Goal: Task Accomplishment & Management: Use online tool/utility

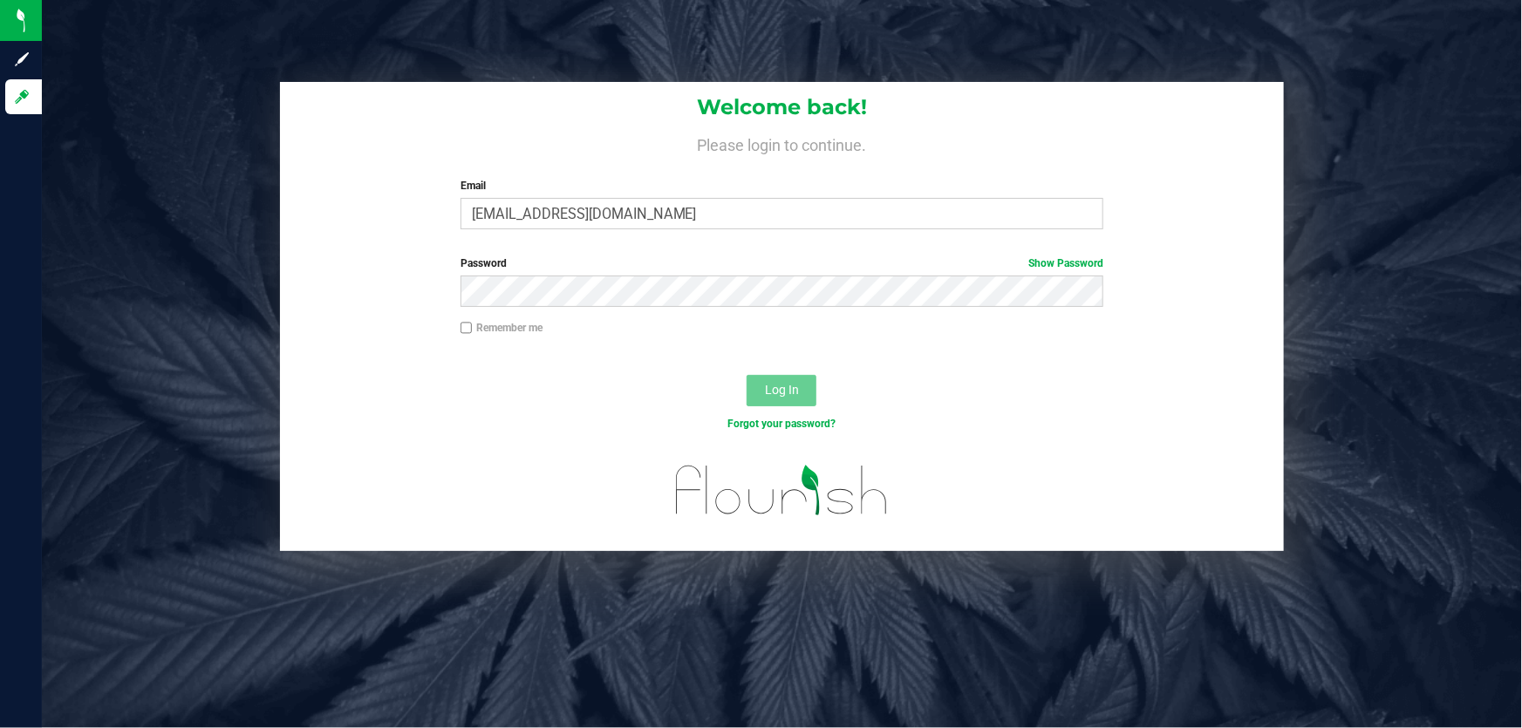
type input "[EMAIL_ADDRESS][DOMAIN_NAME]"
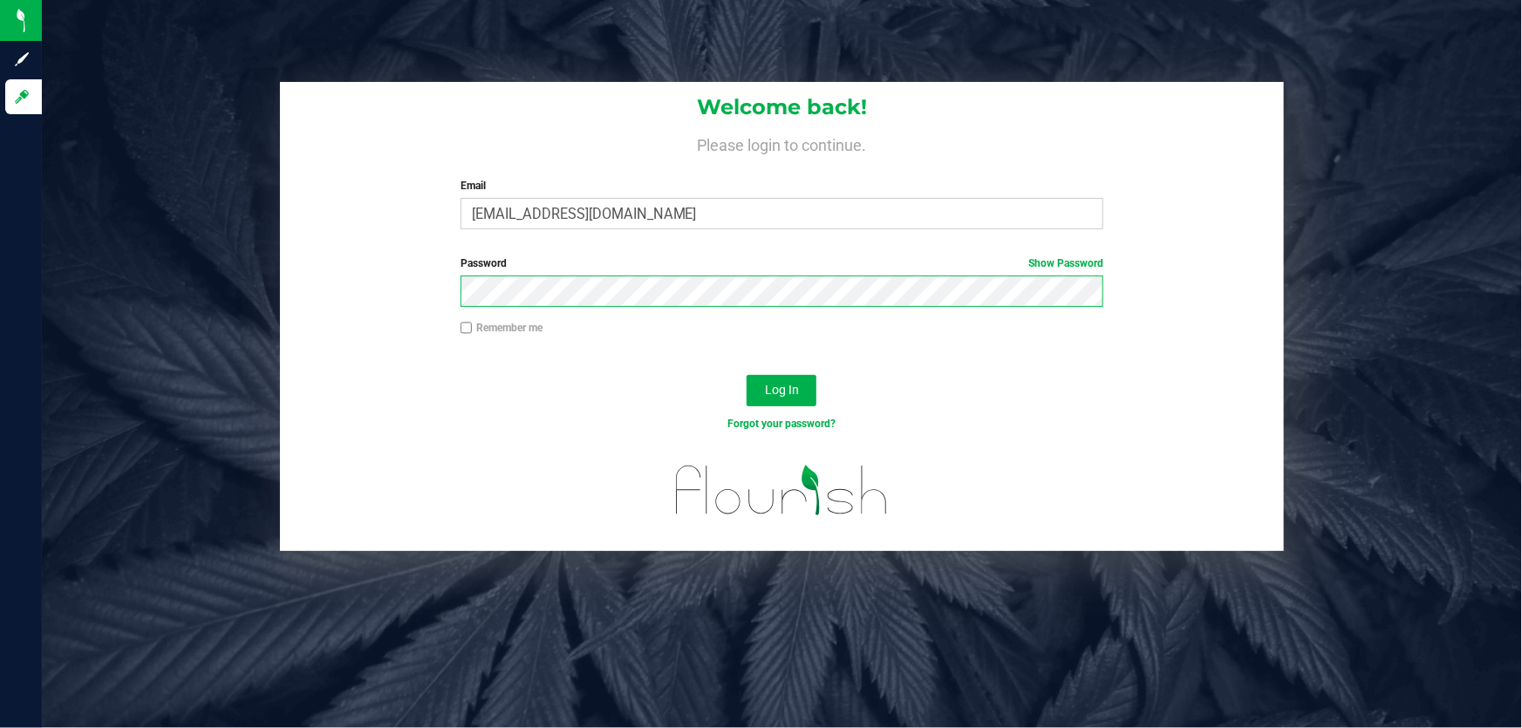
click at [747, 375] on button "Log In" at bounding box center [782, 390] width 70 height 31
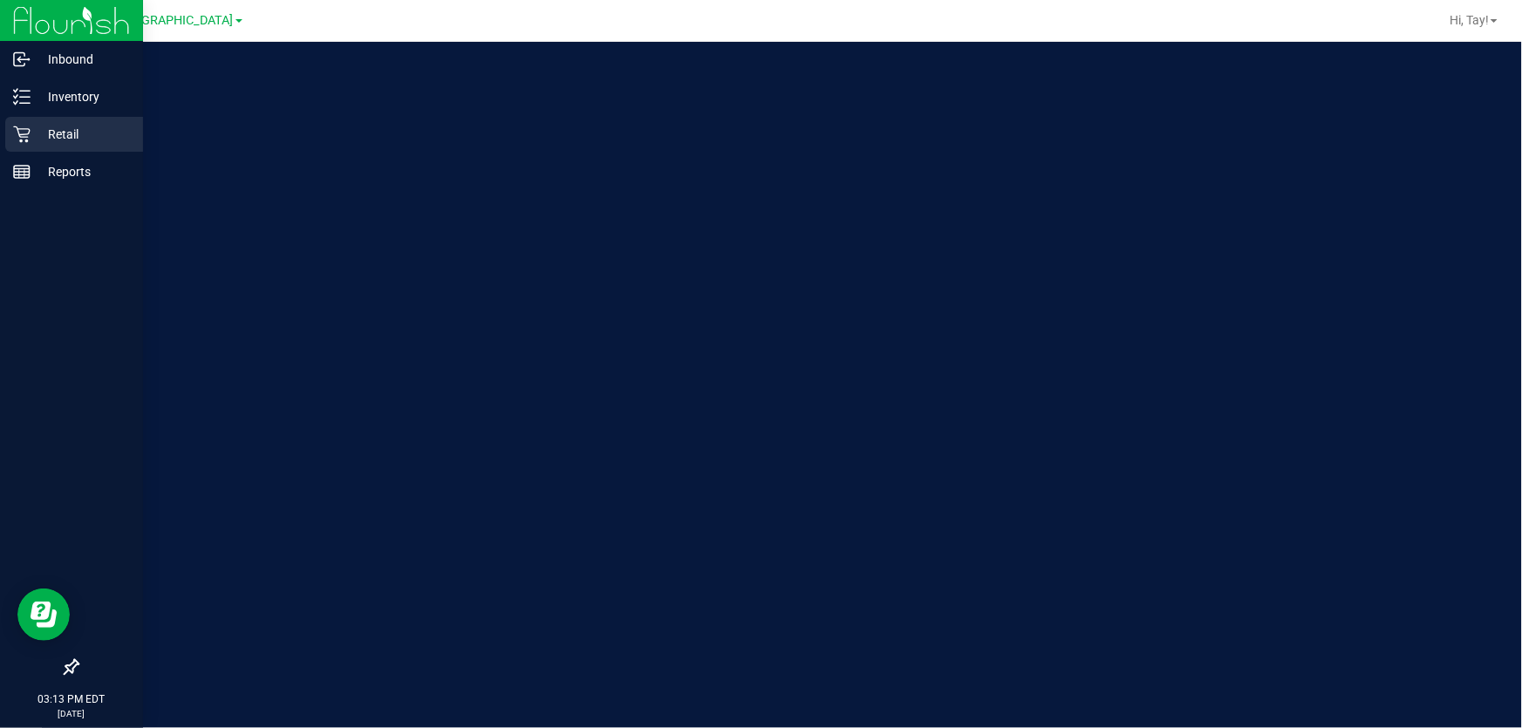
click at [65, 138] on p "Retail" at bounding box center [83, 134] width 105 height 21
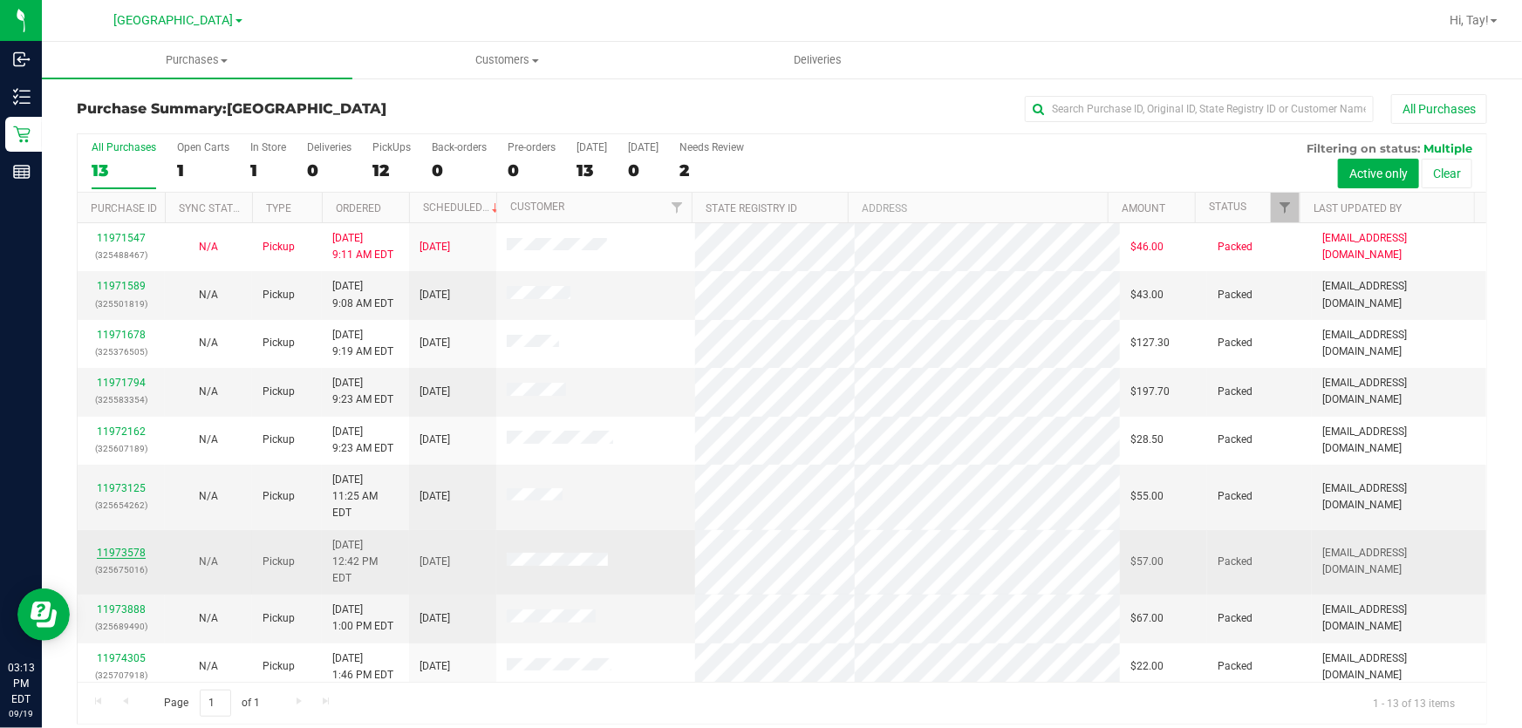
click at [140, 547] on link "11973578" at bounding box center [121, 553] width 49 height 12
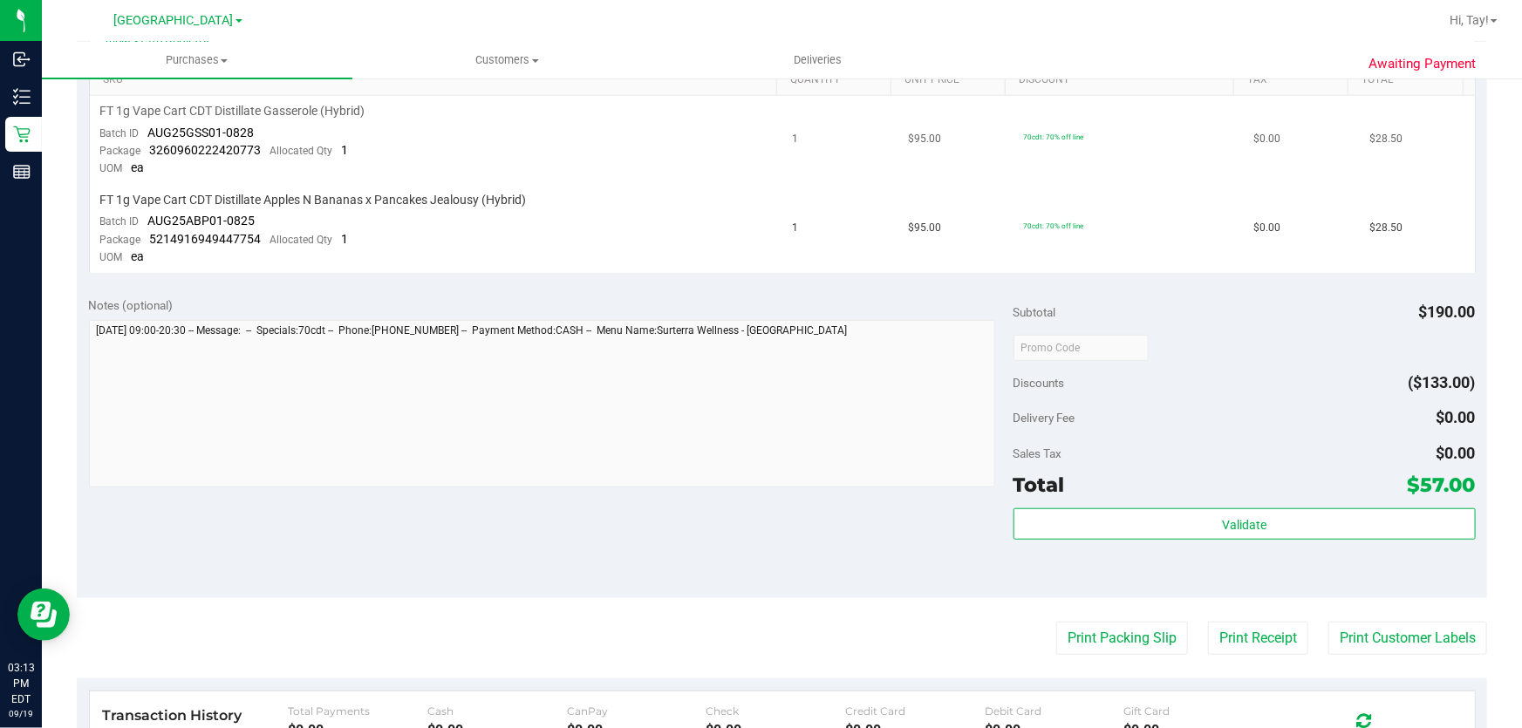
scroll to position [475, 0]
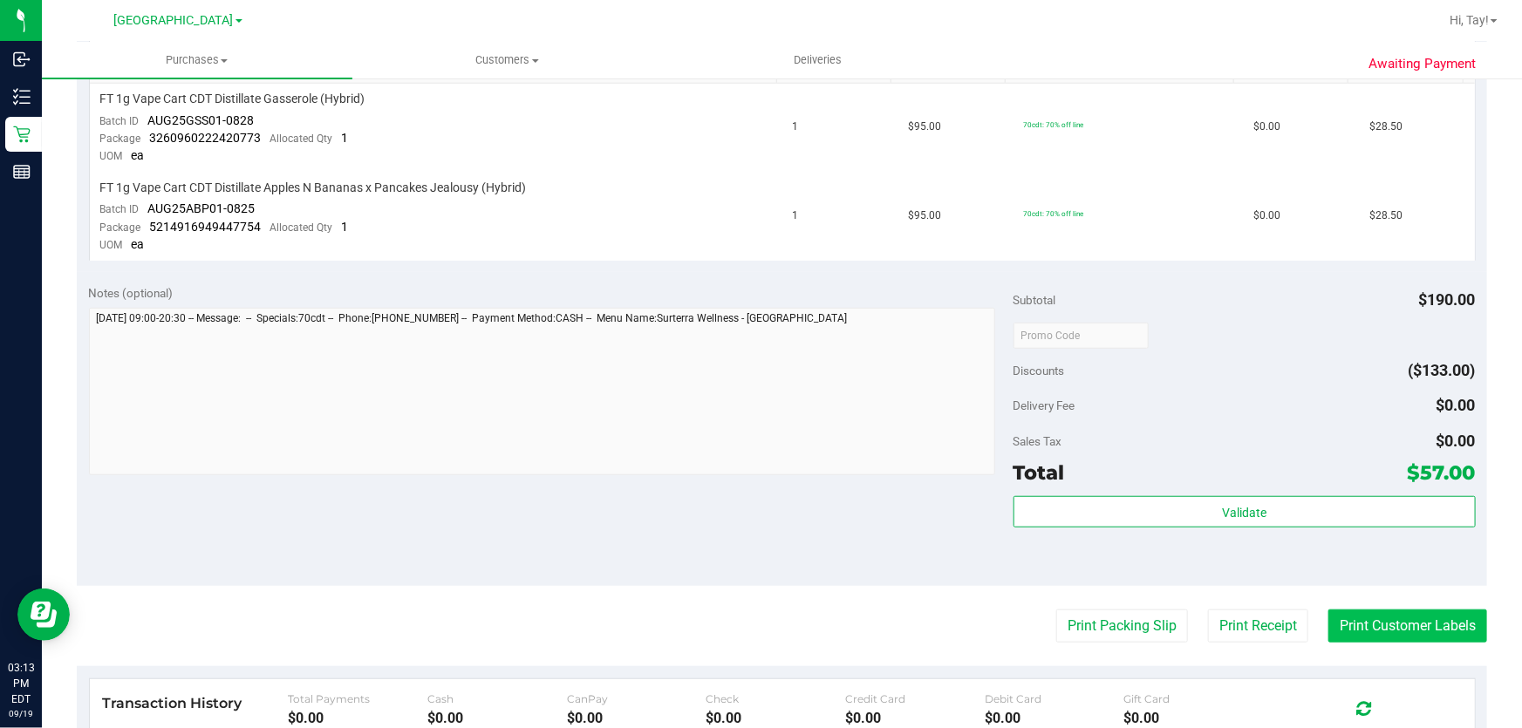
click at [1371, 624] on button "Print Customer Labels" at bounding box center [1407, 626] width 159 height 33
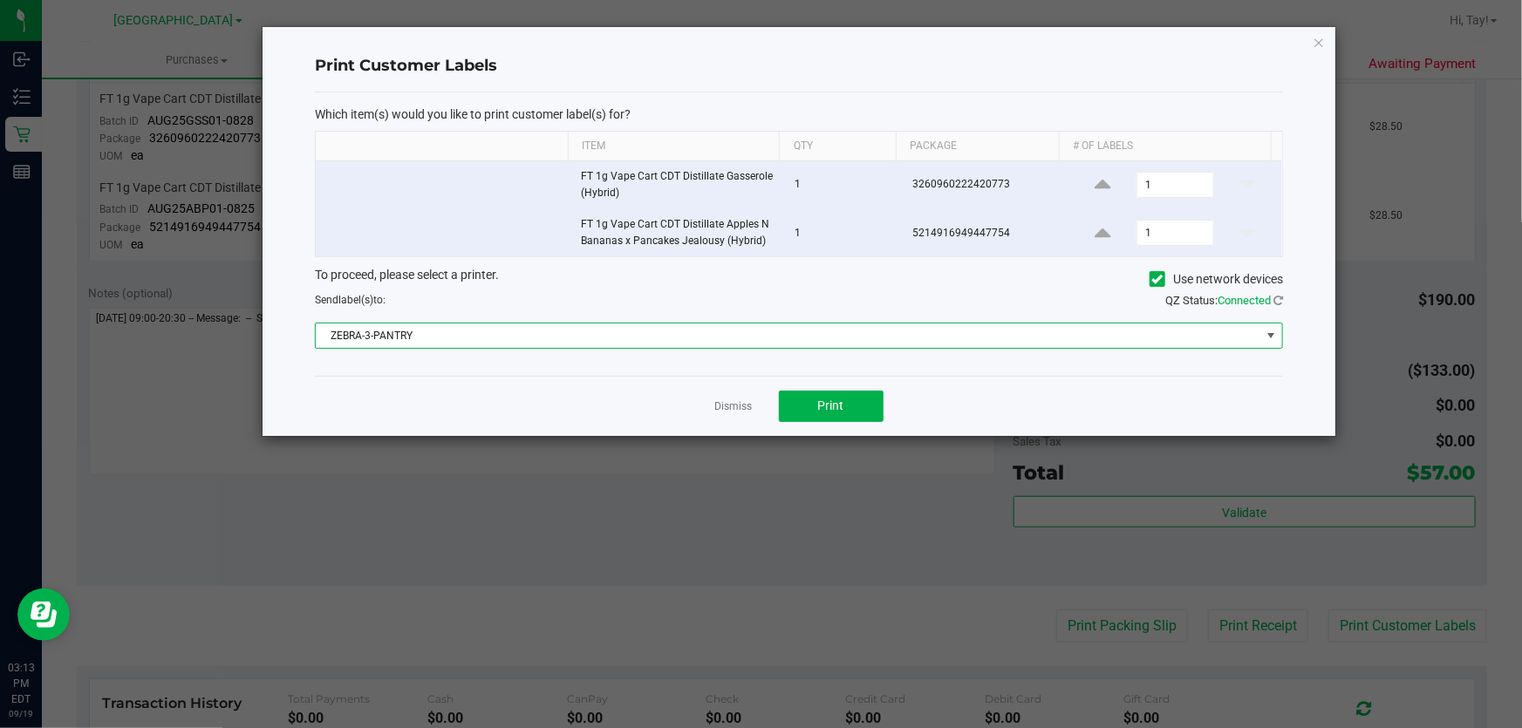
click at [434, 338] on span "ZEBRA-3-PANTRY" at bounding box center [788, 336] width 945 height 24
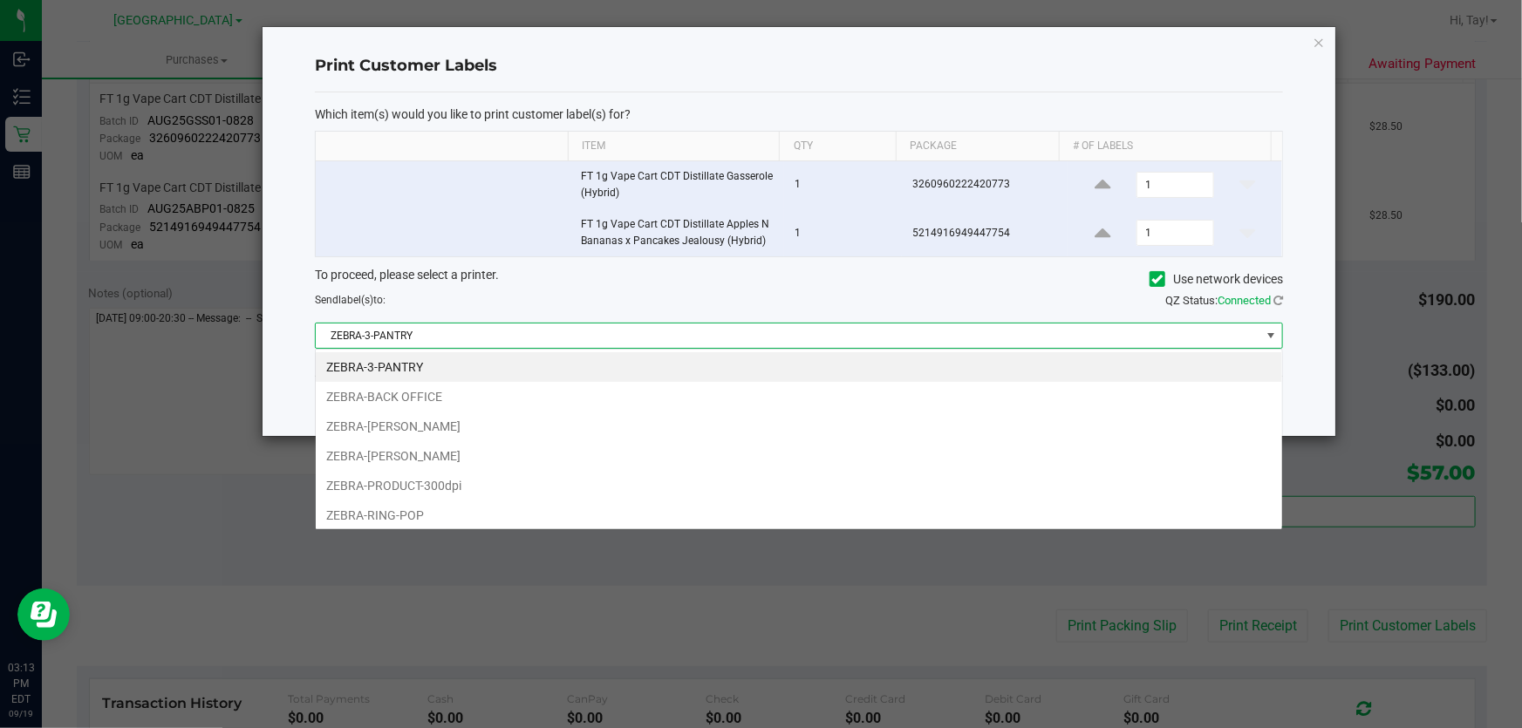
scroll to position [26, 968]
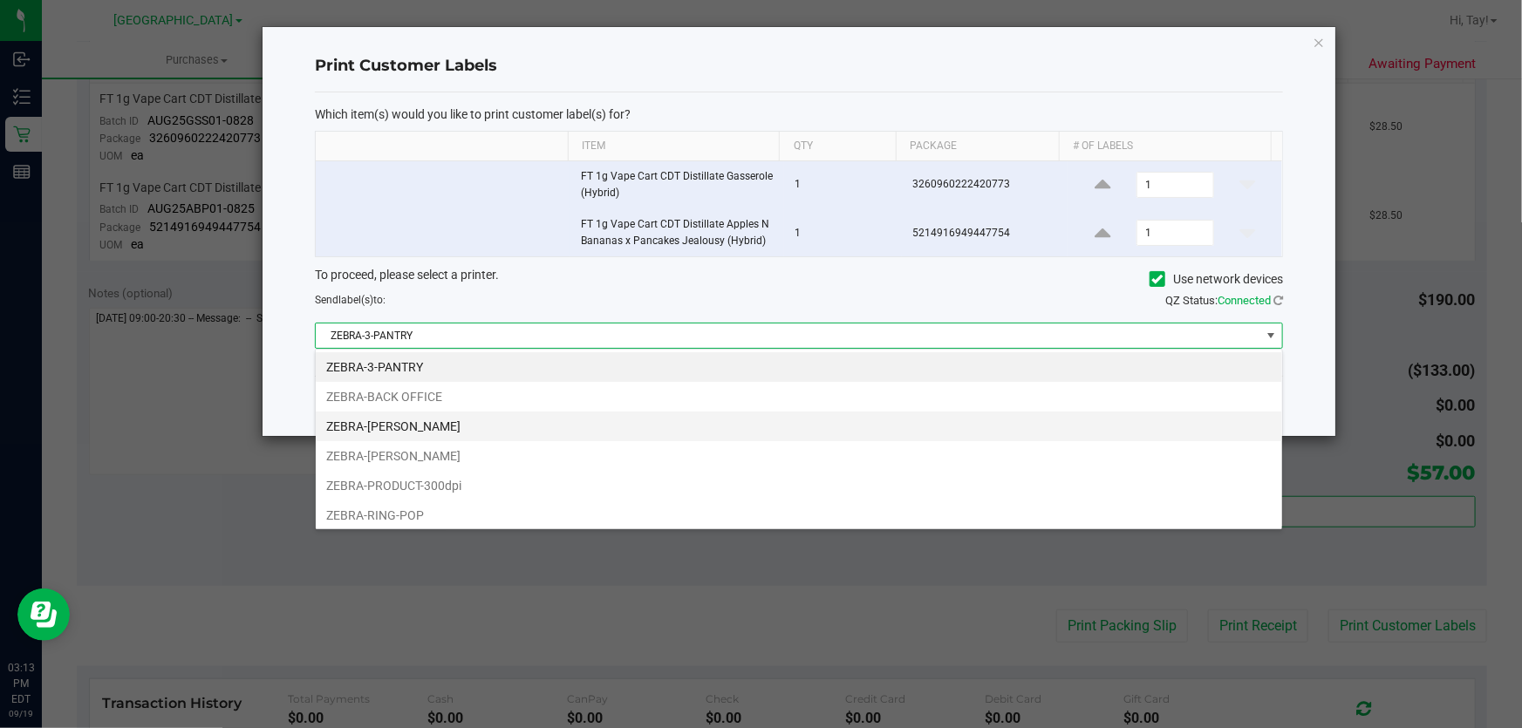
click at [445, 419] on li "ZEBRA-[PERSON_NAME]" at bounding box center [799, 427] width 966 height 30
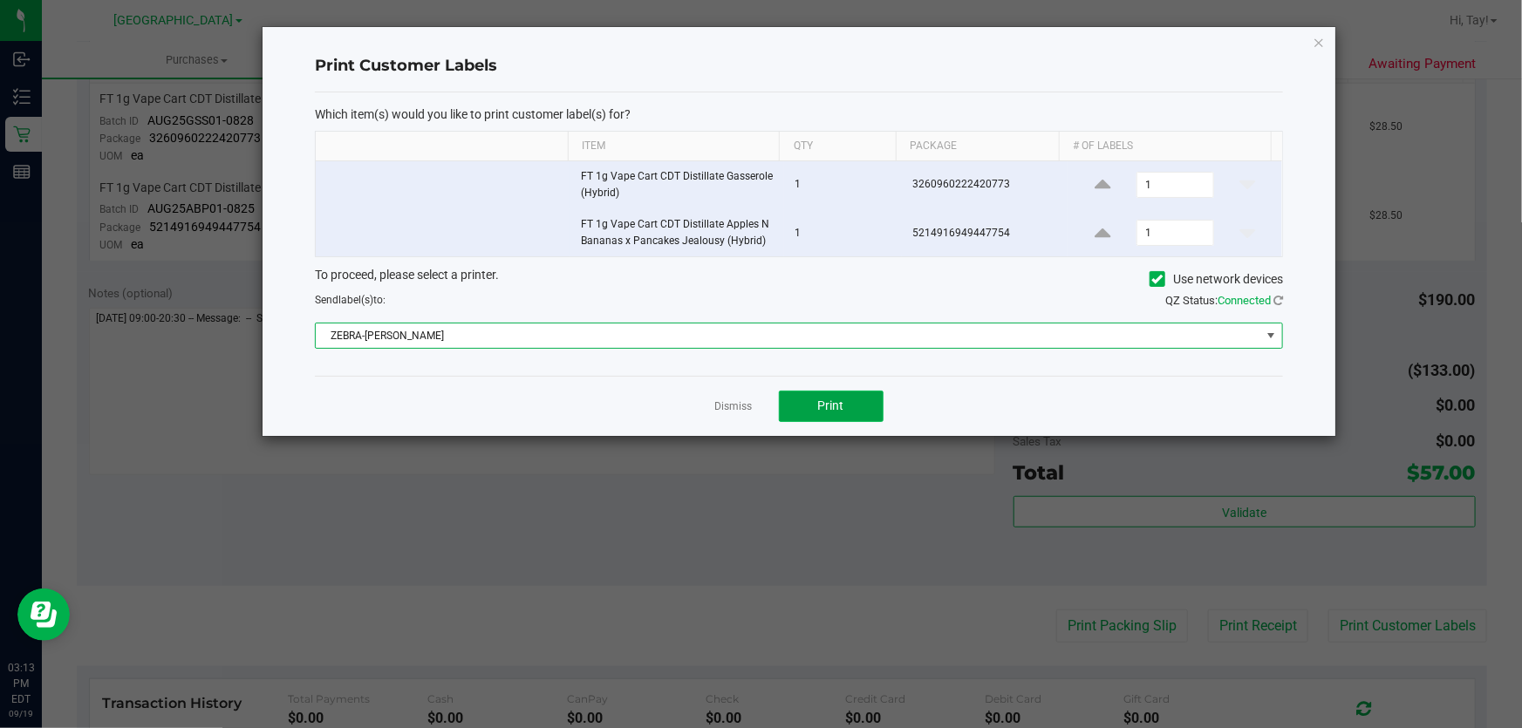
click at [841, 400] on span "Print" at bounding box center [831, 406] width 26 height 14
